Goal: Transaction & Acquisition: Purchase product/service

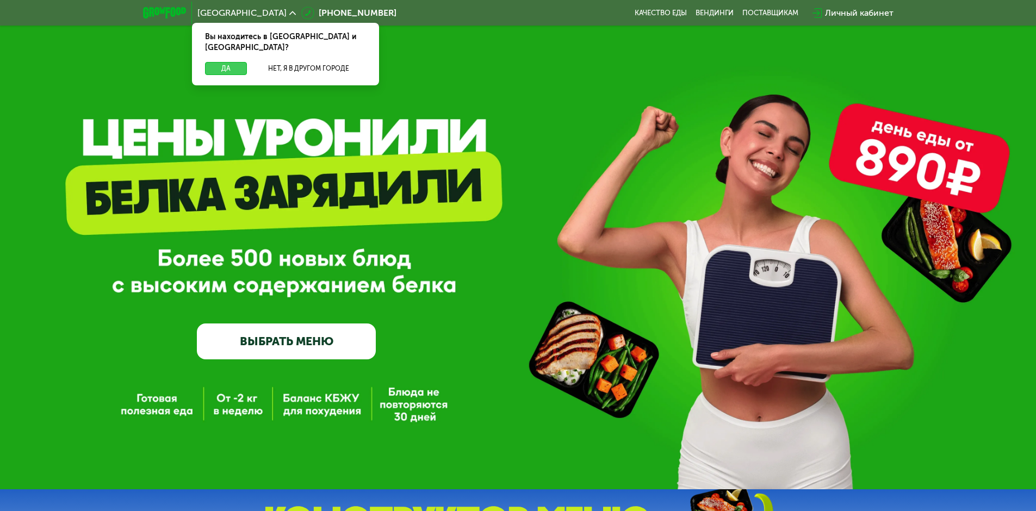
click at [229, 62] on button "Да" at bounding box center [226, 68] width 42 height 13
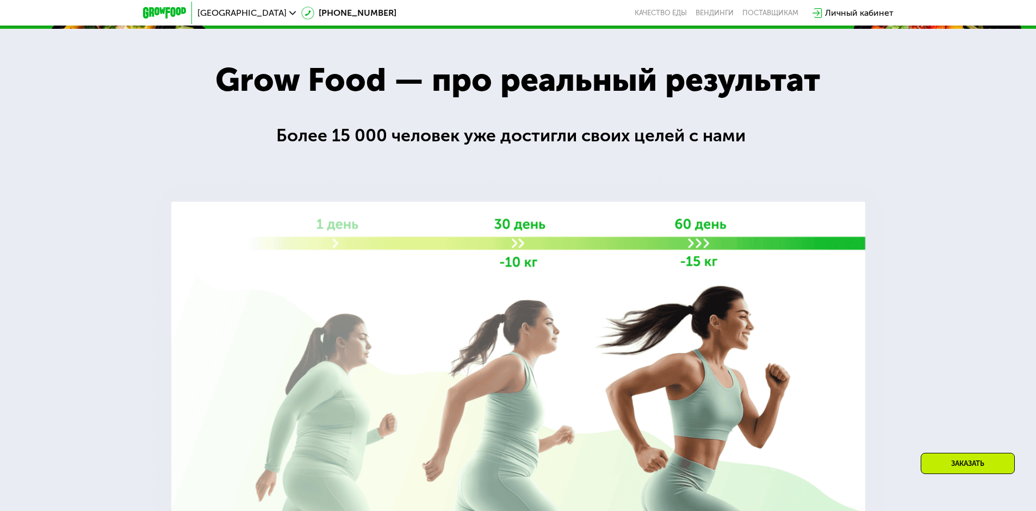
scroll to position [1196, 0]
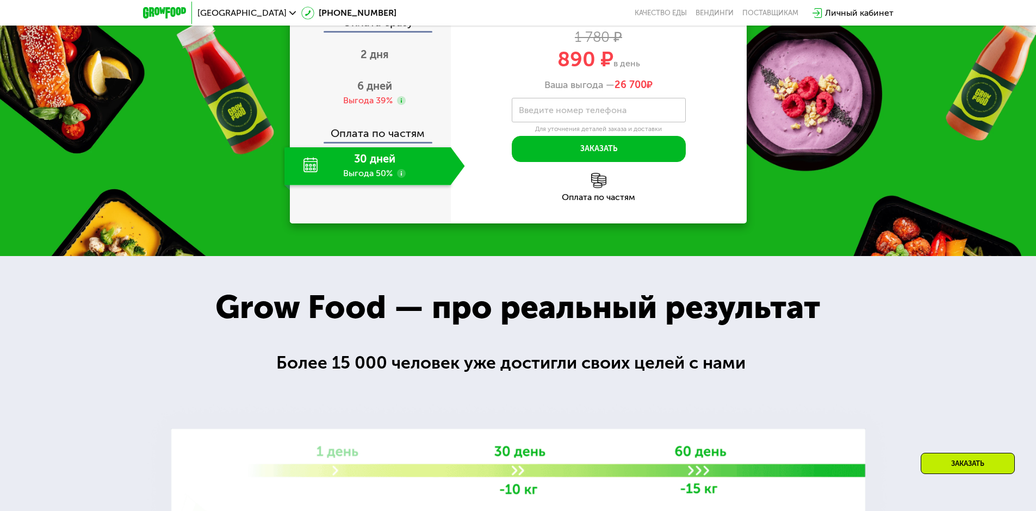
click at [380, 31] on div "Оплата сразу" at bounding box center [371, 24] width 160 height 14
click at [379, 31] on div "Оплата сразу" at bounding box center [371, 24] width 160 height 14
click at [377, 142] on div "Оплата по частям" at bounding box center [371, 129] width 160 height 25
click at [600, 188] on img at bounding box center [598, 180] width 15 height 15
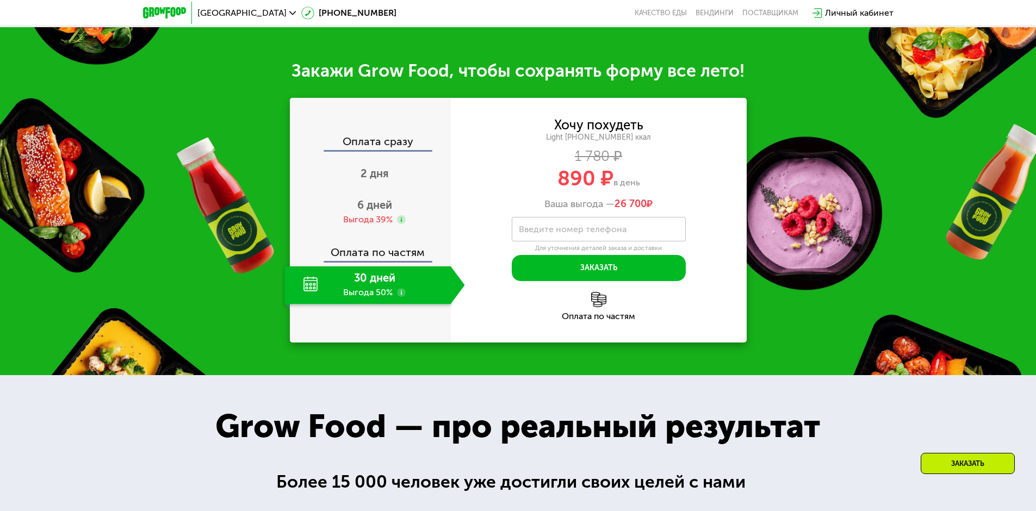
scroll to position [924, 0]
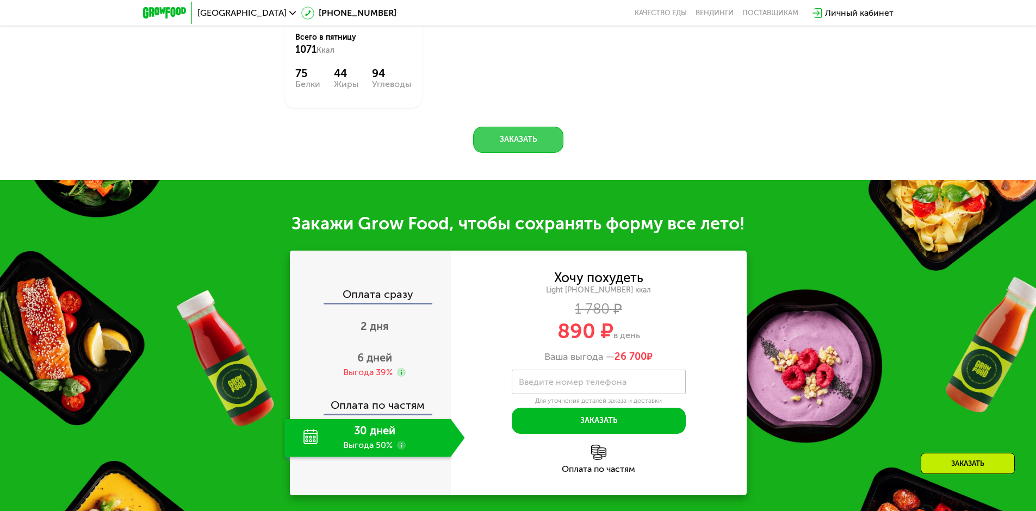
click at [514, 153] on button "Заказать" at bounding box center [518, 140] width 90 height 26
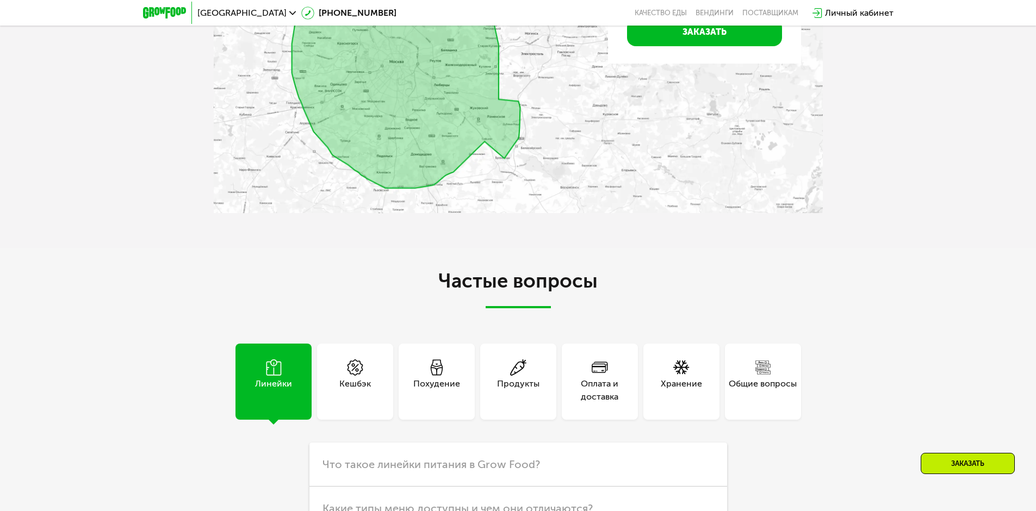
scroll to position [2834, 0]
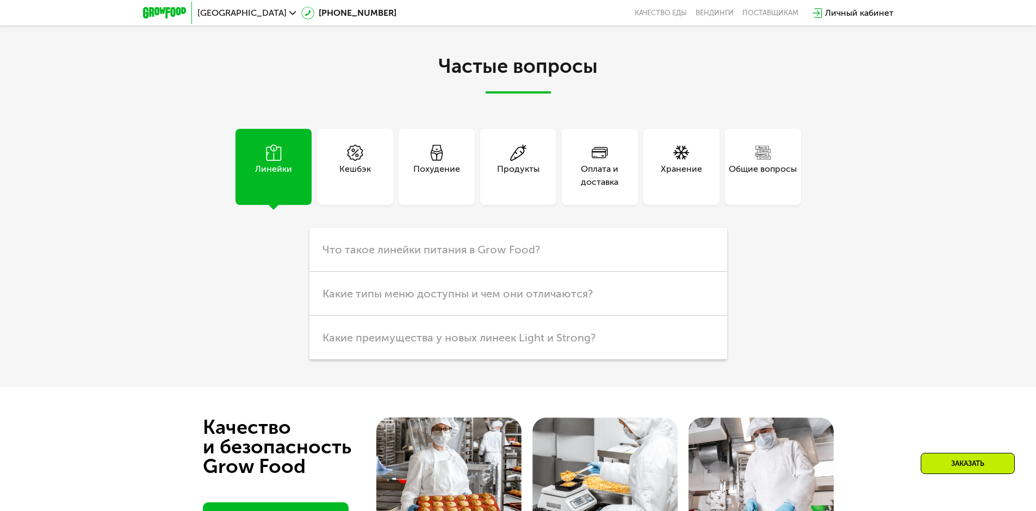
click at [359, 188] on div "Кешбэк" at bounding box center [355, 167] width 76 height 76
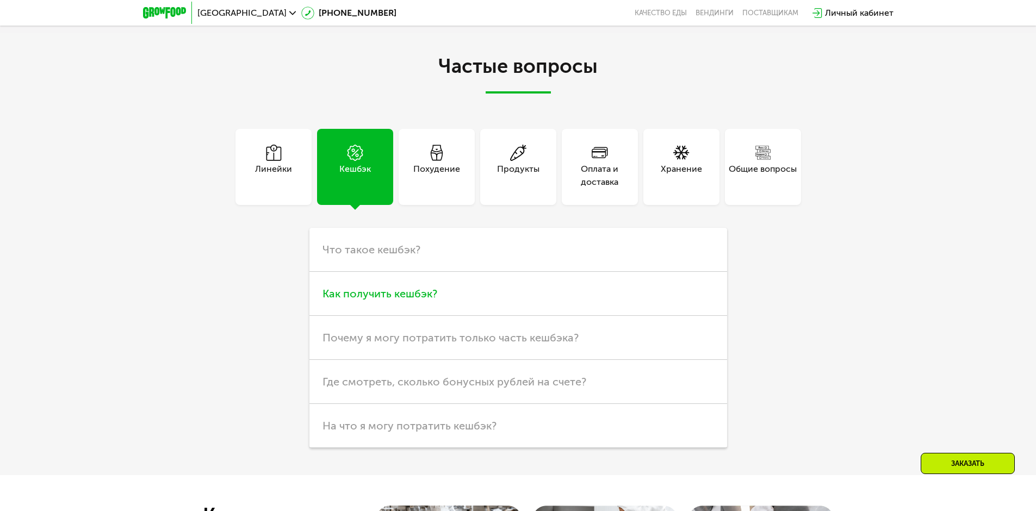
click at [408, 285] on h3 "Как получить кешбэк?" at bounding box center [518, 294] width 418 height 44
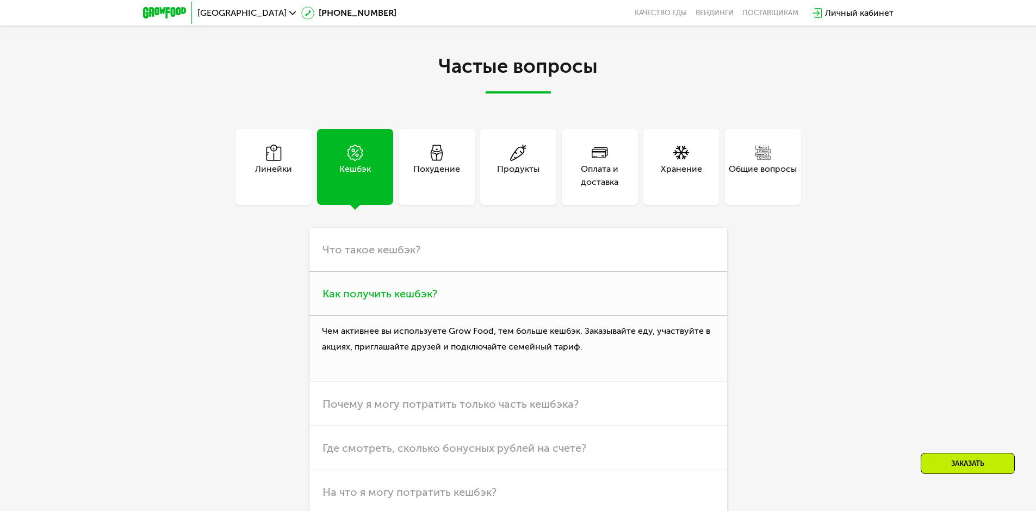
click at [408, 285] on h3 "Как получить кешбэк?" at bounding box center [518, 294] width 418 height 44
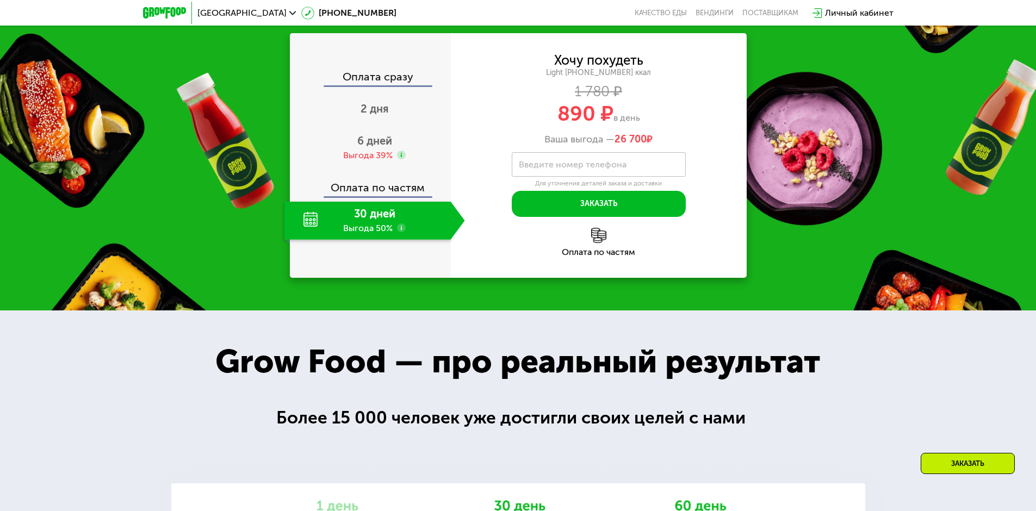
scroll to position [1148, 0]
